Goal: Information Seeking & Learning: Learn about a topic

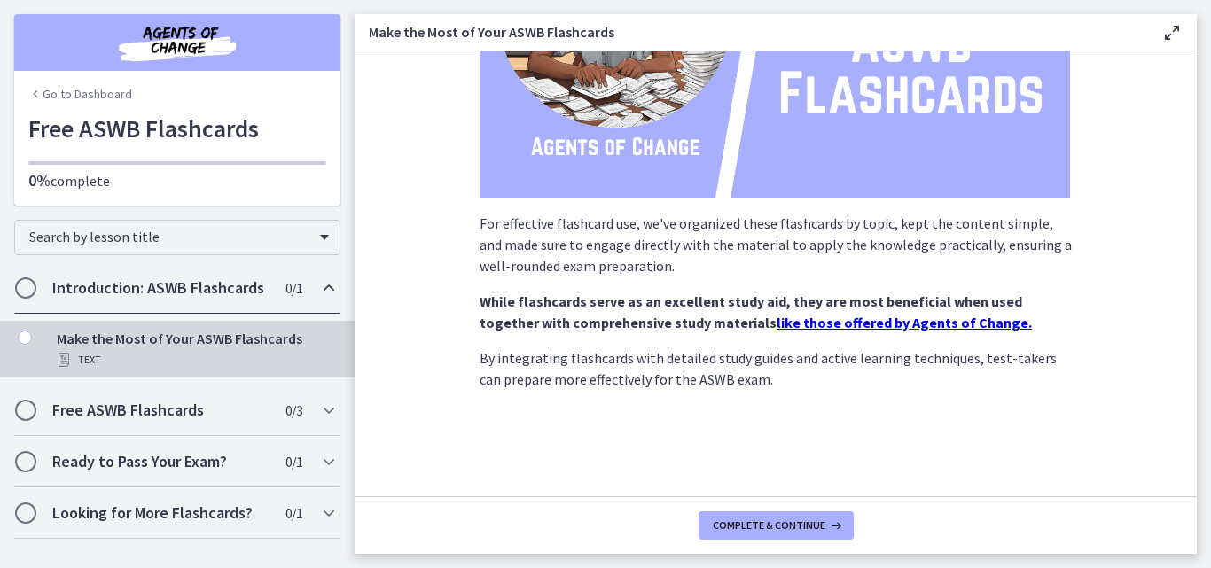
scroll to position [306, 0]
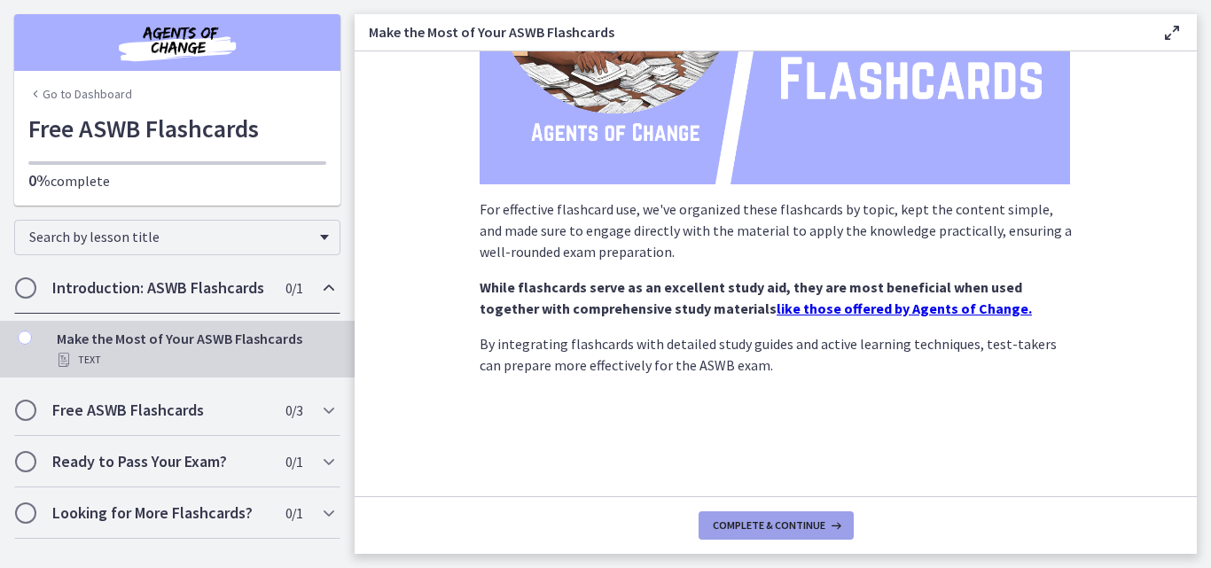
click at [761, 512] on button "Complete & continue" at bounding box center [776, 526] width 155 height 28
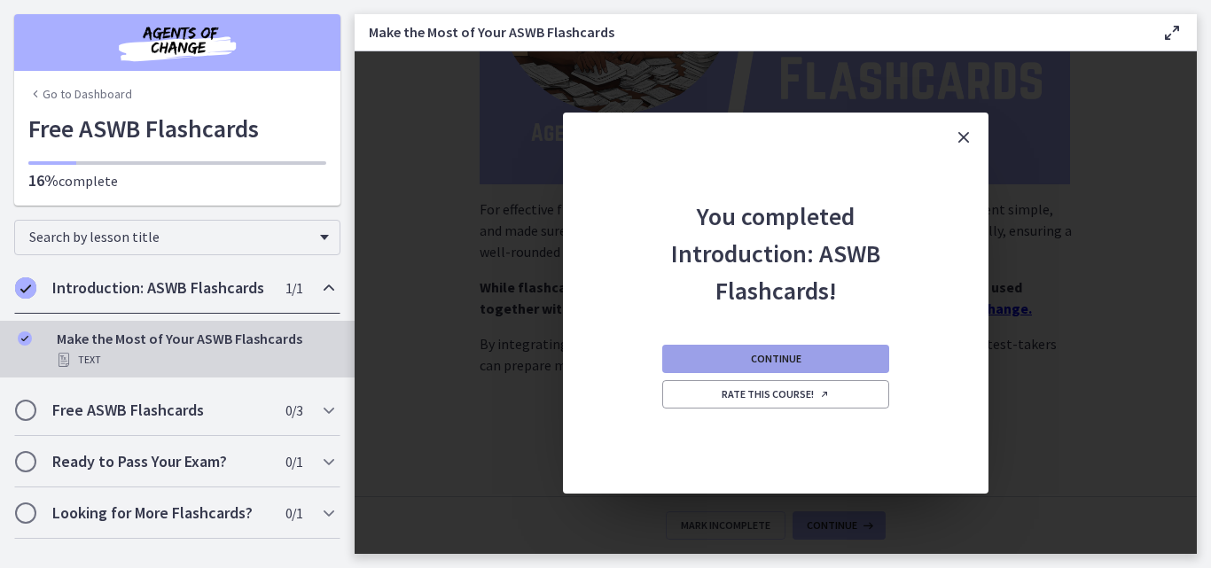
click at [773, 368] on button "Continue" at bounding box center [775, 359] width 227 height 28
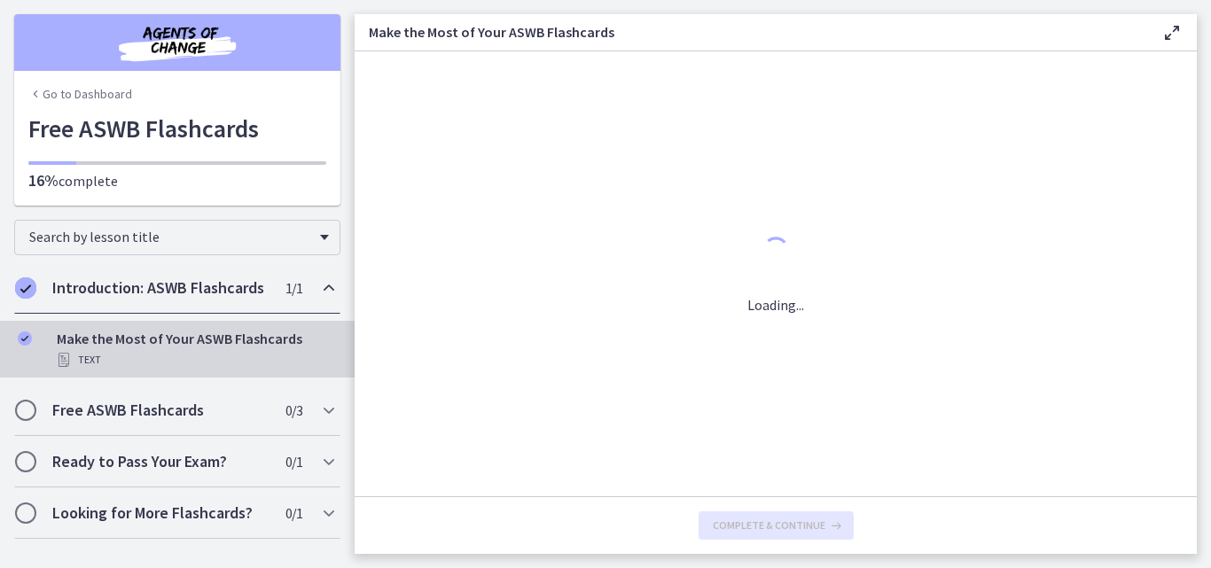
scroll to position [0, 0]
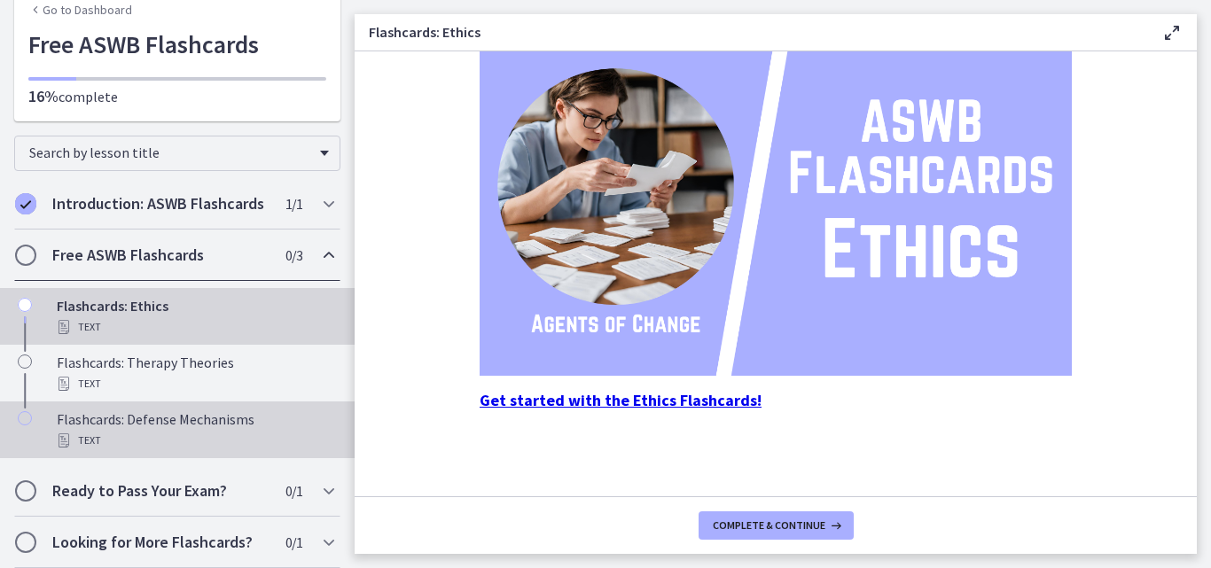
scroll to position [106, 0]
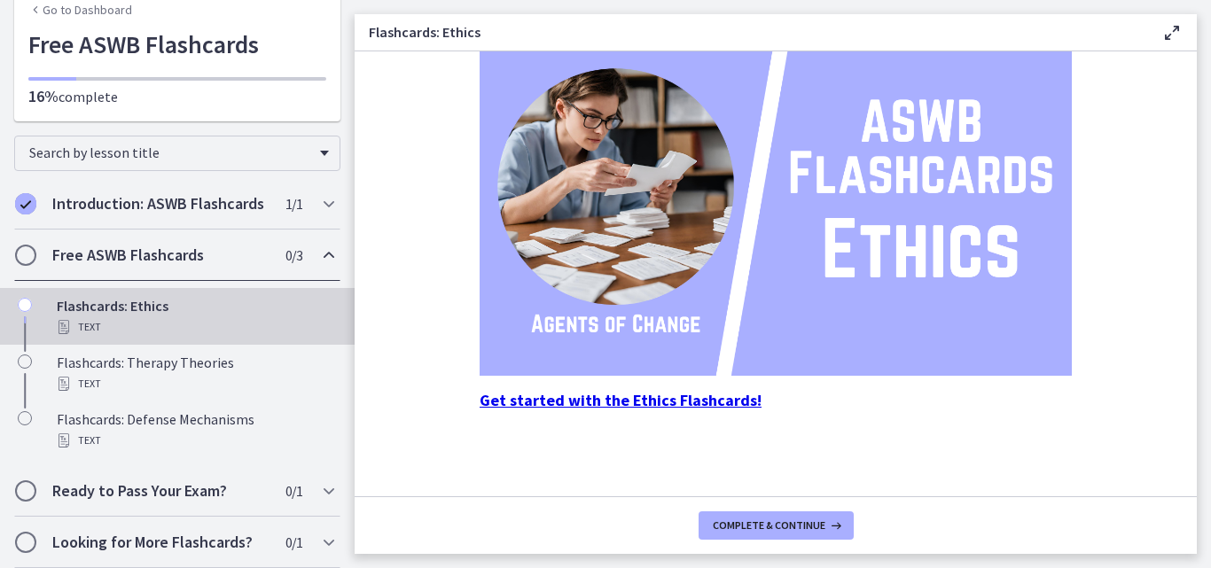
click at [647, 395] on strong "Get started with the Ethics Flashcards!" at bounding box center [621, 400] width 282 height 20
click at [674, 406] on strong "Get started with the Ethics Flashcards!" at bounding box center [621, 400] width 282 height 20
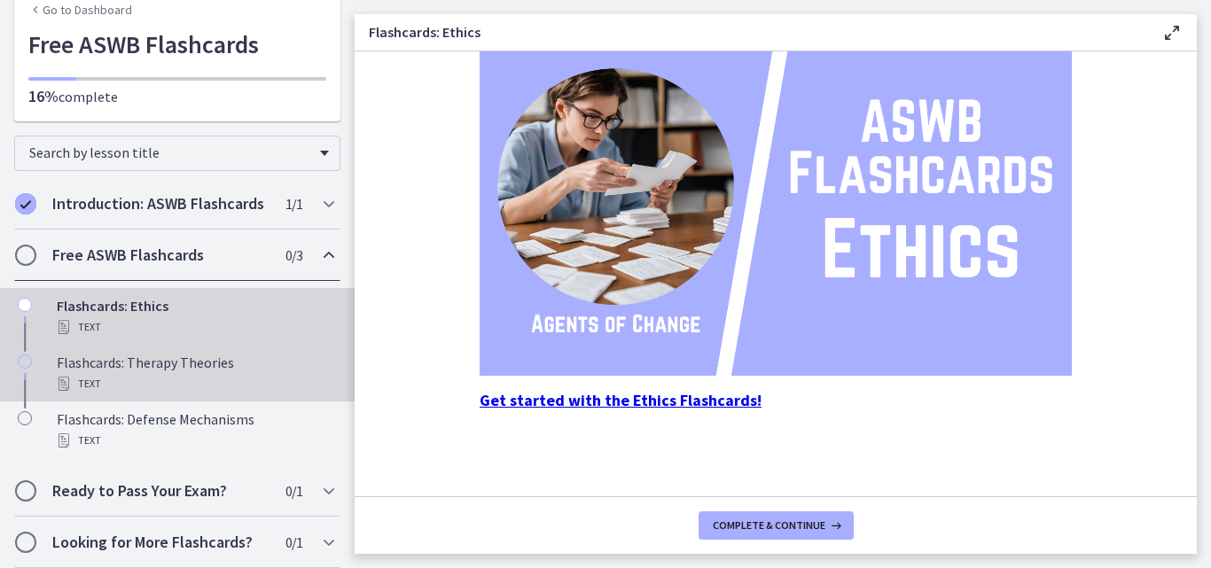
click at [182, 371] on div "Flashcards: Therapy Theories Text" at bounding box center [195, 373] width 277 height 43
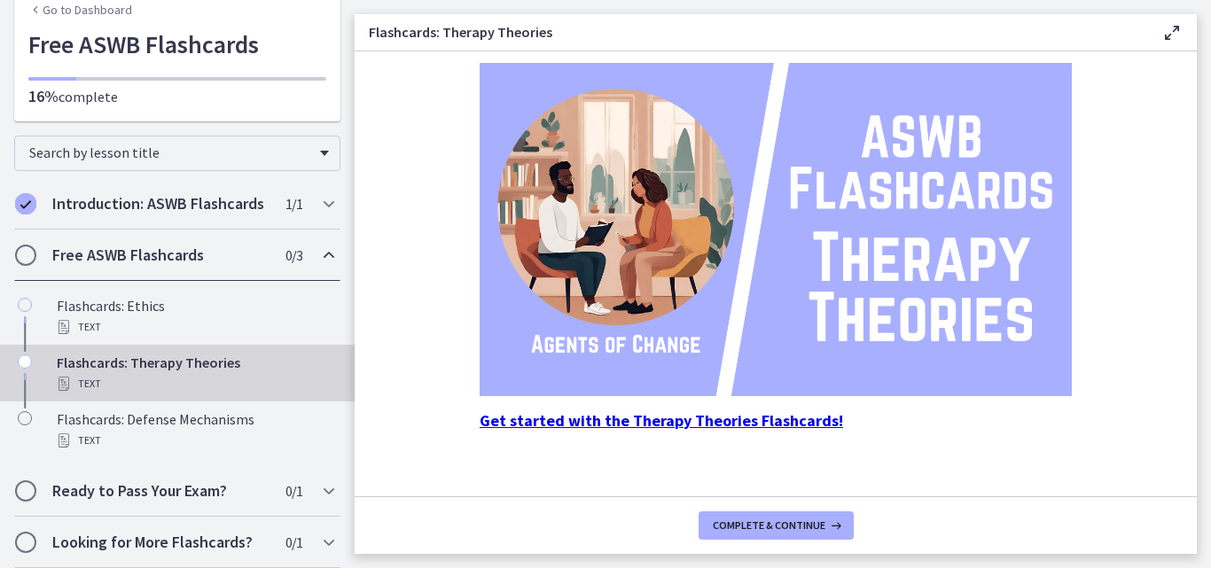
scroll to position [236, 0]
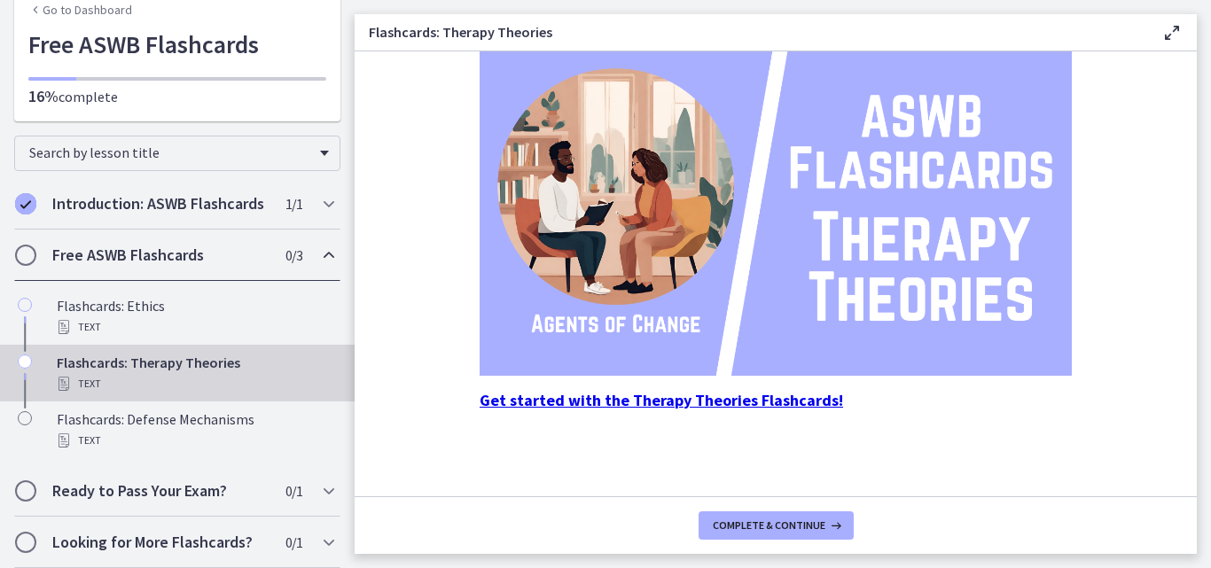
click at [680, 406] on strong "Get started with the Therapy Theories Flashcards!" at bounding box center [662, 400] width 364 height 20
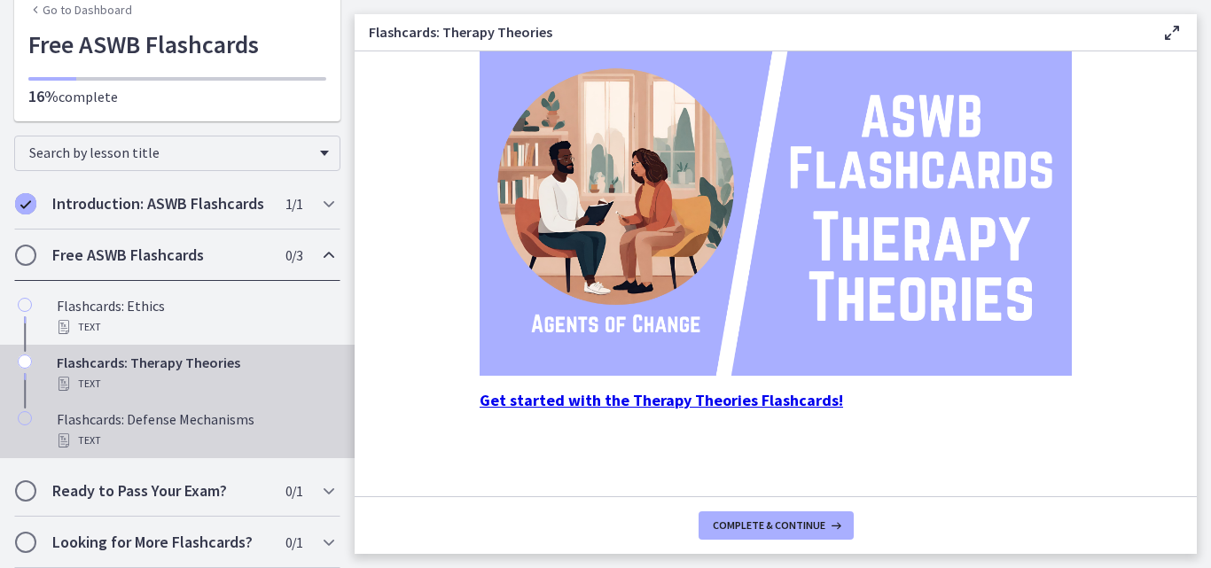
click at [184, 421] on div "Flashcards: Defense Mechanisms Text" at bounding box center [195, 430] width 277 height 43
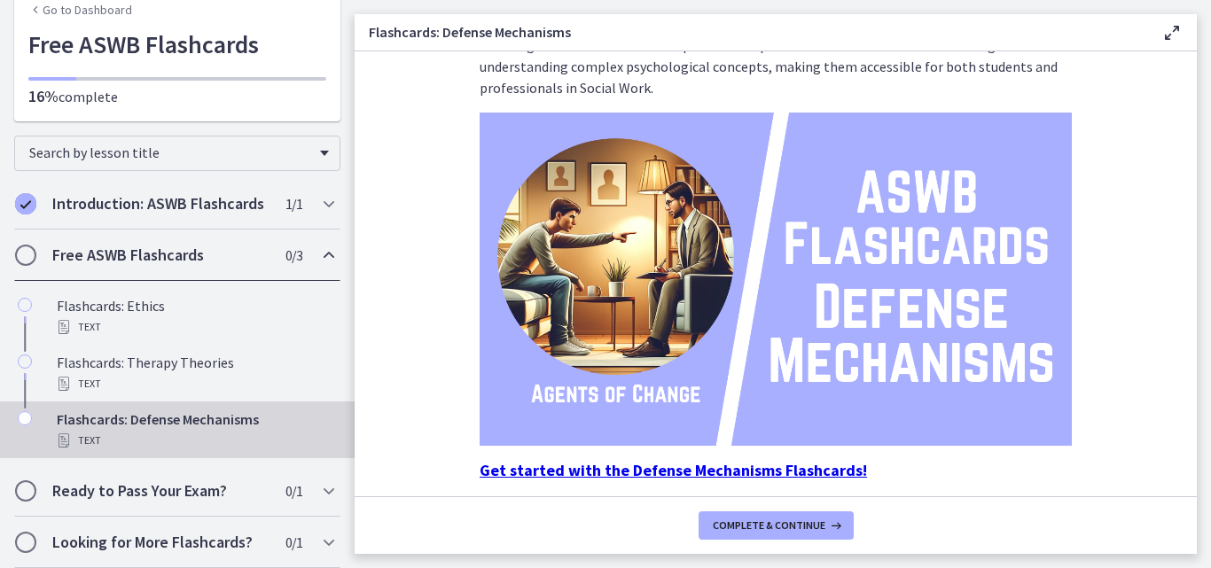
scroll to position [236, 0]
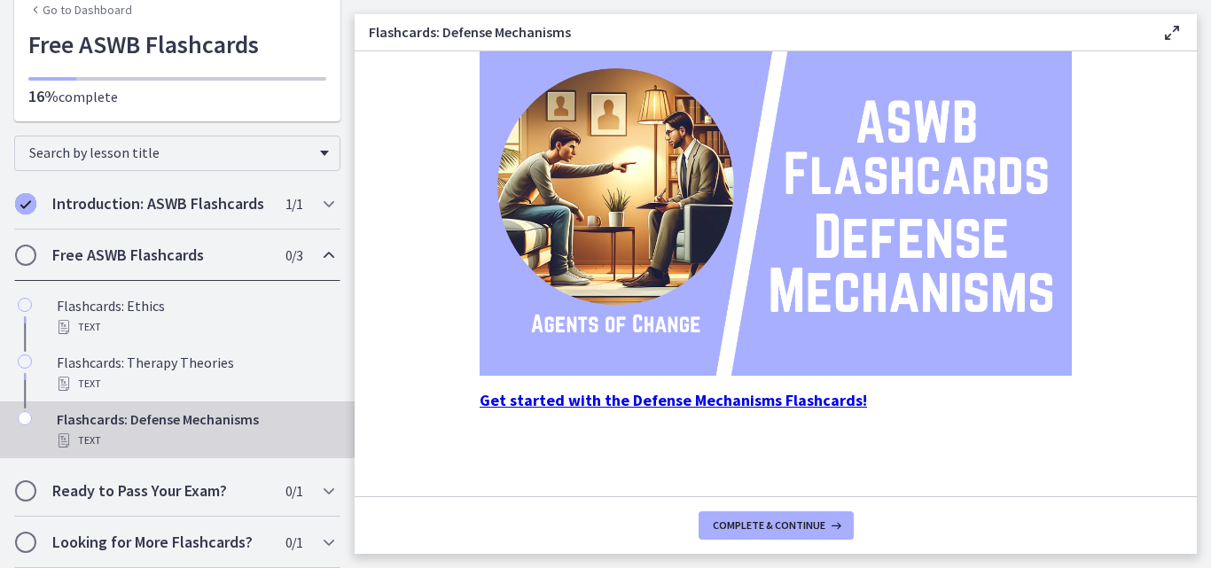
click at [708, 400] on strong "Get started with the Defense Mechanisms Flashcards!" at bounding box center [673, 400] width 387 height 20
